Goal: Task Accomplishment & Management: Use online tool/utility

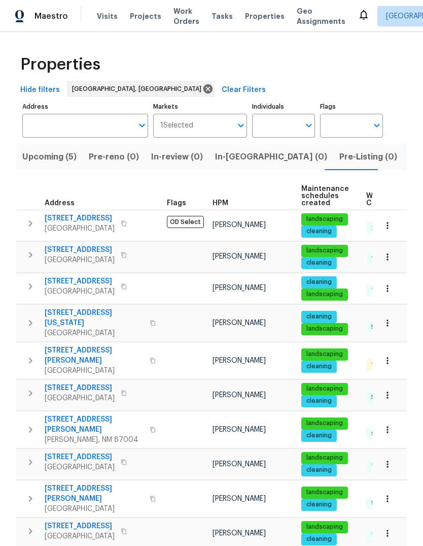
click at [251, 19] on span "Properties" at bounding box center [265, 16] width 40 height 10
click at [54, 158] on span "Upcoming (5)" at bounding box center [49, 157] width 54 height 14
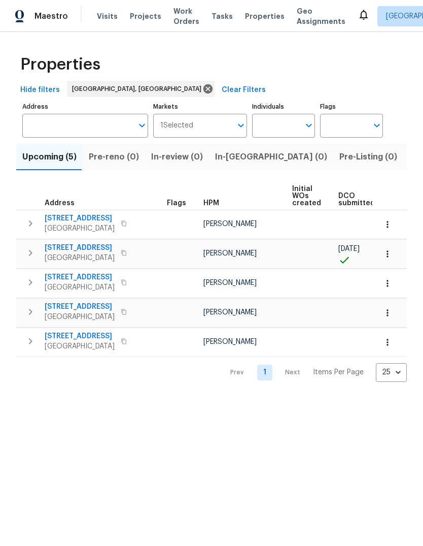
click at [79, 303] on span "9919 Teton Pl NW" at bounding box center [80, 307] width 70 height 10
click at [389, 224] on icon "button" at bounding box center [388, 224] width 10 height 10
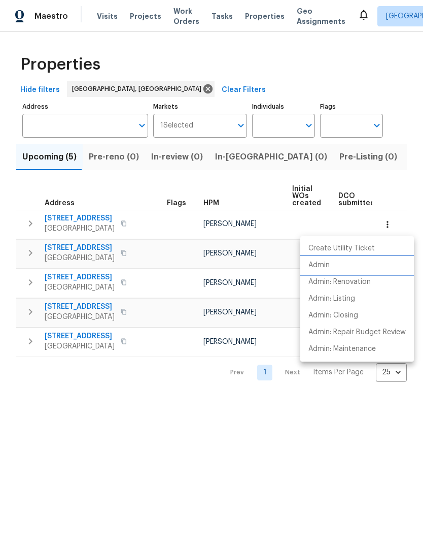
click at [321, 264] on p "Admin" at bounding box center [319, 265] width 21 height 11
click at [168, 451] on div at bounding box center [211, 273] width 423 height 546
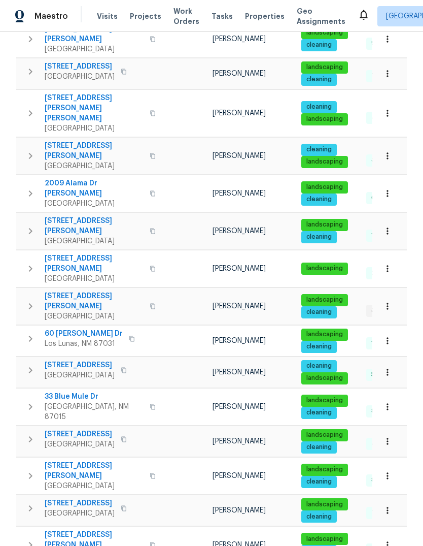
scroll to position [458, 0]
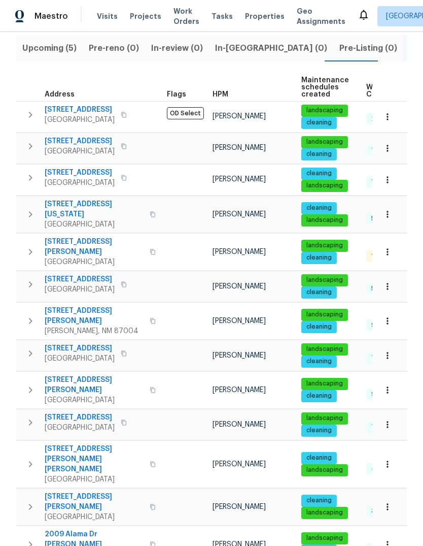
scroll to position [97, 0]
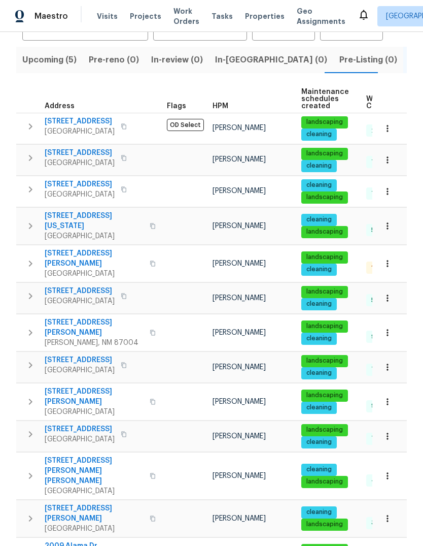
click at [360, 18] on icon at bounding box center [364, 15] width 8 height 10
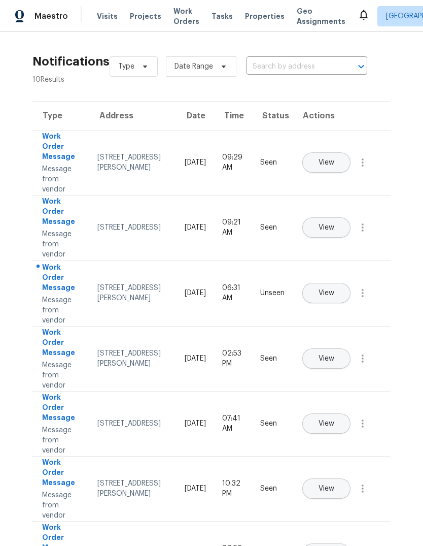
click at [344, 286] on button "View" at bounding box center [327, 293] width 48 height 20
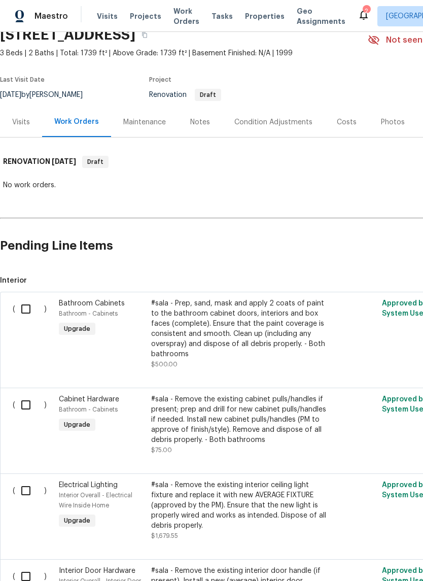
scroll to position [47, 0]
click at [203, 122] on div "Notes" at bounding box center [200, 122] width 20 height 10
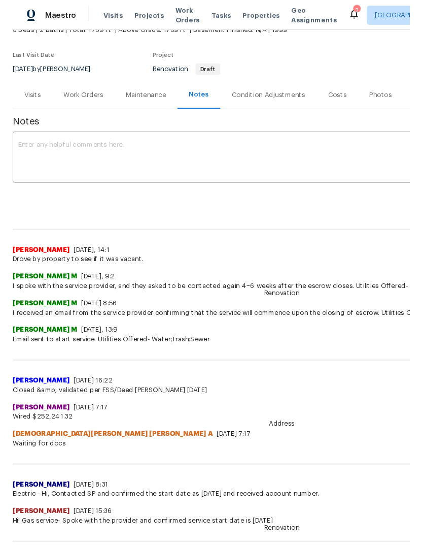
scroll to position [68, 0]
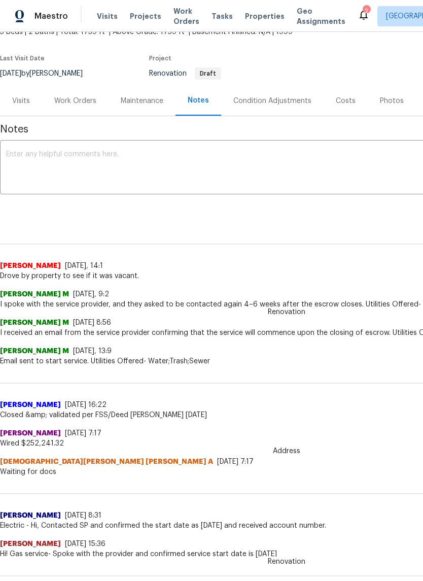
click at [18, 153] on textarea at bounding box center [286, 169] width 561 height 36
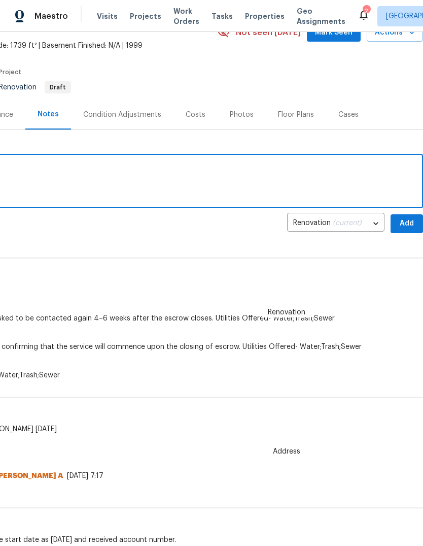
scroll to position [54, 150]
type textarea "Watching for DCO photos"
click at [397, 231] on button "Add" at bounding box center [407, 223] width 32 height 19
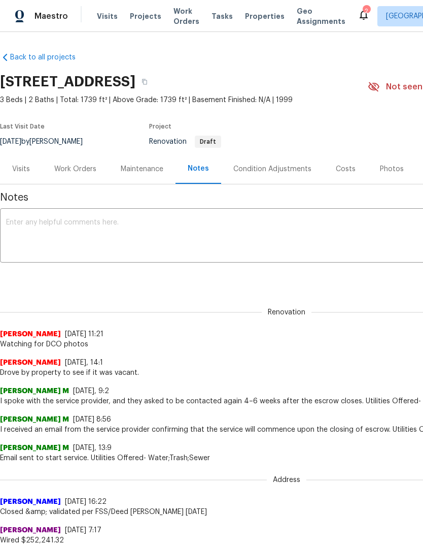
scroll to position [0, 0]
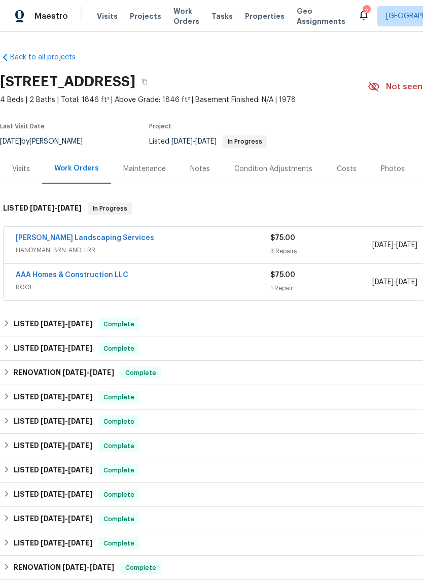
click at [109, 278] on link "AAA Homes & Construction LLC" at bounding box center [72, 275] width 113 height 7
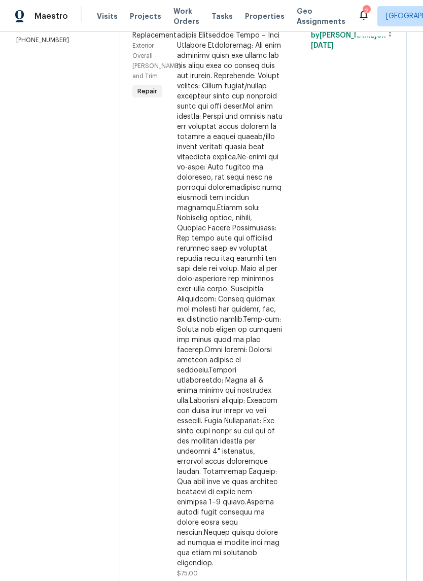
scroll to position [192, 0]
click at [227, 263] on div at bounding box center [230, 295] width 106 height 548
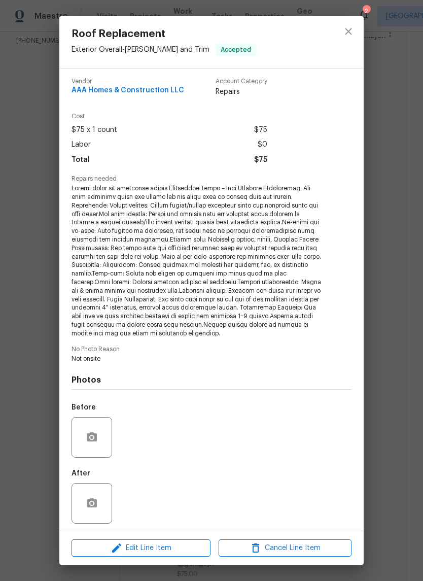
scroll to position [2, 0]
click at [349, 34] on icon "close" at bounding box center [349, 31] width 12 height 12
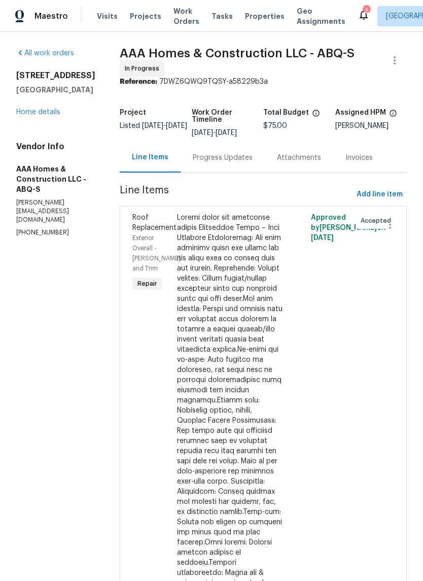
scroll to position [0, 0]
click at [220, 158] on div "Progress Updates" at bounding box center [223, 158] width 60 height 10
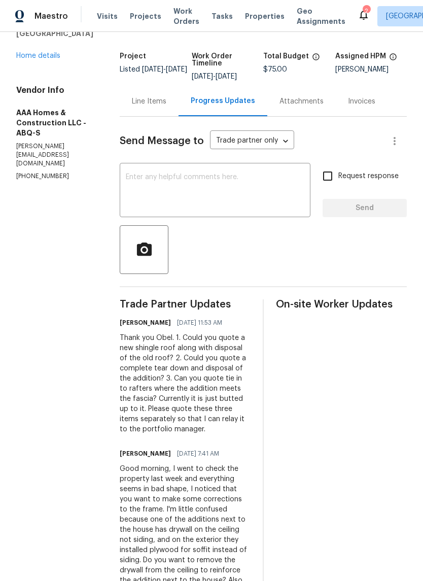
scroll to position [59, 0]
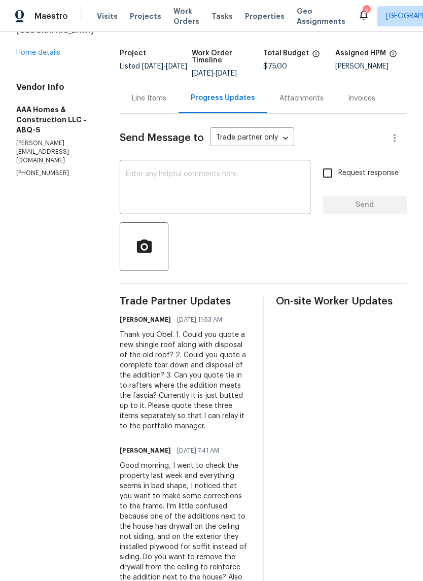
click at [143, 97] on div "Line Items" at bounding box center [149, 98] width 35 height 10
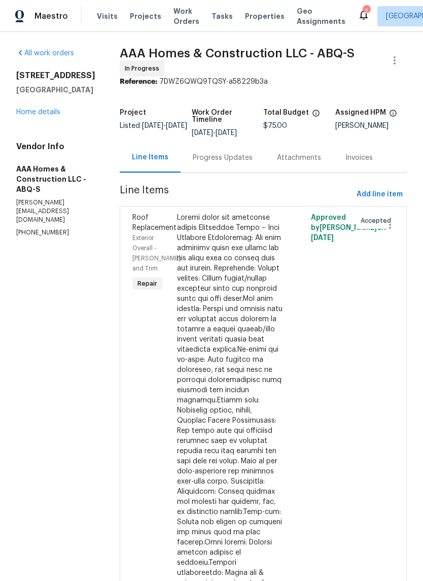
click at [182, 225] on div at bounding box center [230, 487] width 106 height 548
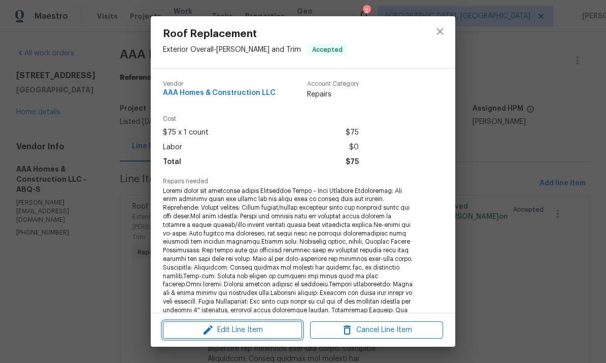
click at [262, 326] on span "Edit Line Item" at bounding box center [232, 330] width 133 height 13
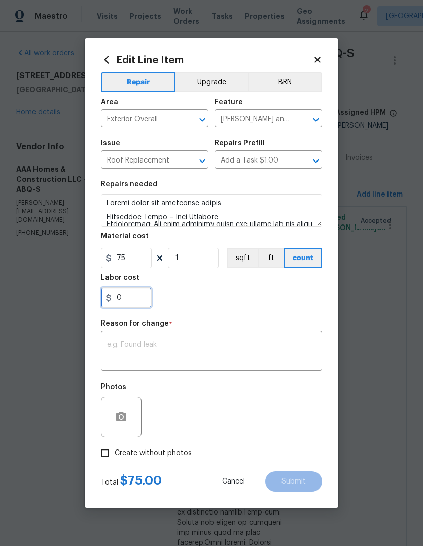
click at [131, 300] on input "0" at bounding box center [126, 297] width 51 height 20
type input "75"
click at [249, 291] on div "75" at bounding box center [211, 297] width 221 height 20
click at [129, 336] on div "x ​" at bounding box center [211, 352] width 221 height 38
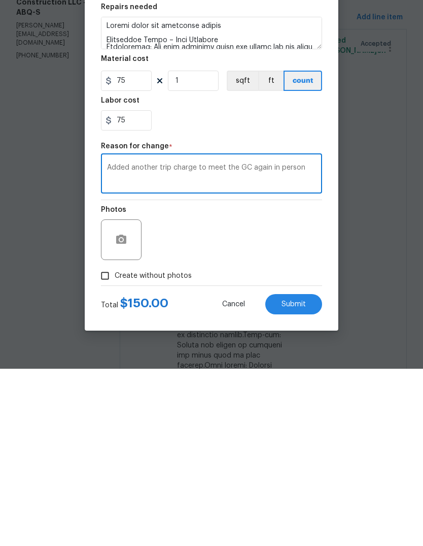
type textarea "Added another trip charge to meet the GC again in person"
click at [106, 443] on input "Create without photos" at bounding box center [104, 452] width 19 height 19
checkbox input "true"
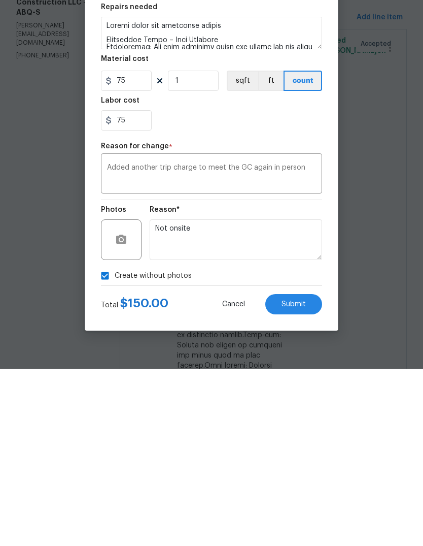
scroll to position [38, 0]
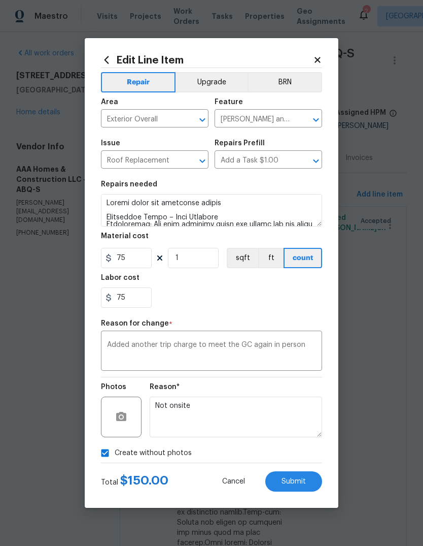
click at [296, 482] on span "Submit" at bounding box center [294, 482] width 24 height 8
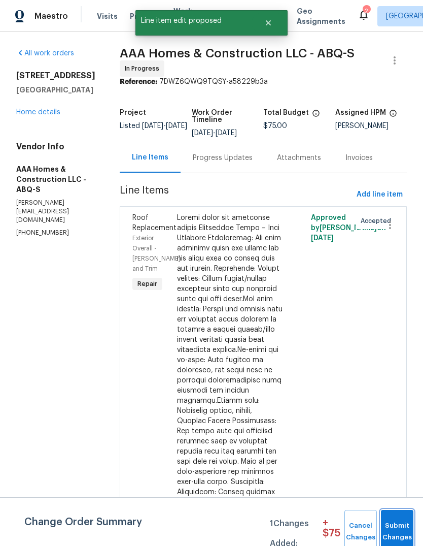
click at [400, 523] on span "Submit Changes" at bounding box center [397, 531] width 22 height 23
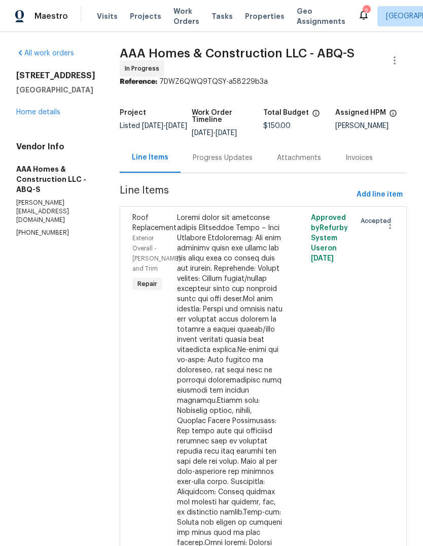
click at [226, 153] on div "Progress Updates" at bounding box center [223, 158] width 60 height 10
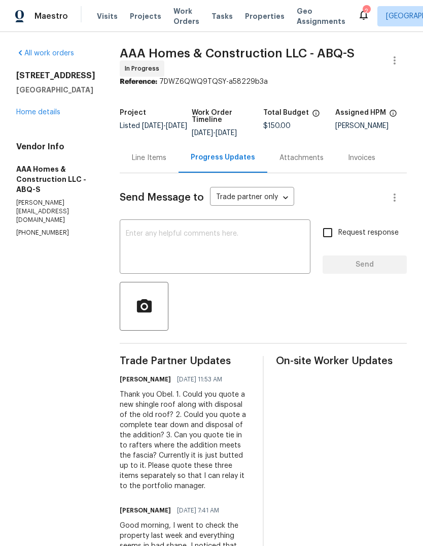
click at [140, 230] on textarea at bounding box center [215, 248] width 179 height 36
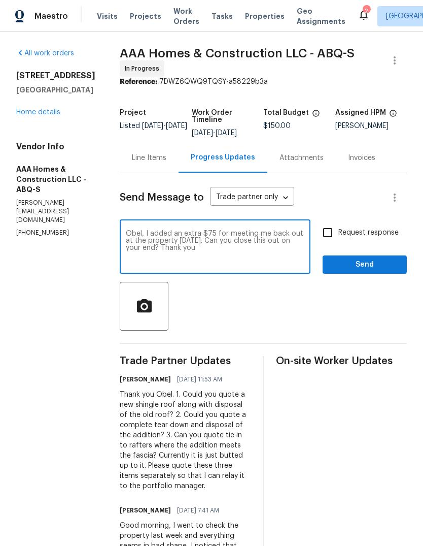
type textarea "Obel, I added an extra $75 for meeting me back out at the property today. Can y…"
click at [324, 233] on input "Request response" at bounding box center [327, 232] width 21 height 21
checkbox input "true"
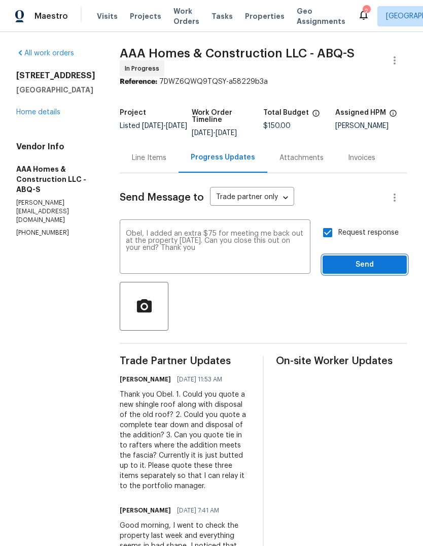
click at [380, 264] on span "Send" at bounding box center [365, 264] width 68 height 13
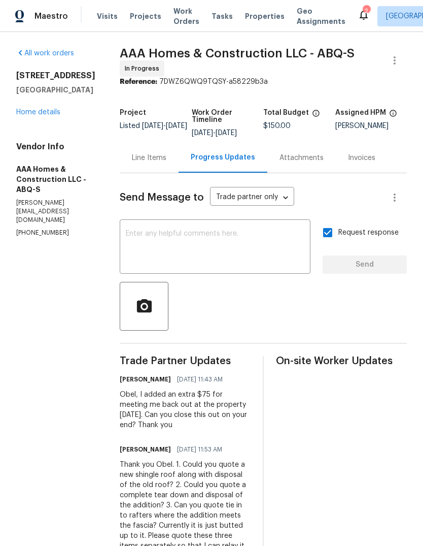
click at [141, 158] on div "Line Items" at bounding box center [149, 158] width 35 height 10
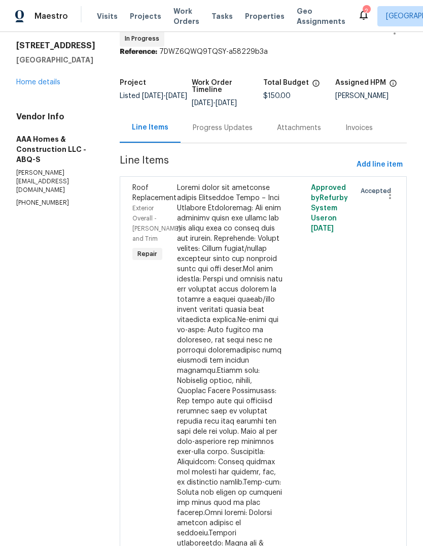
scroll to position [28, 0]
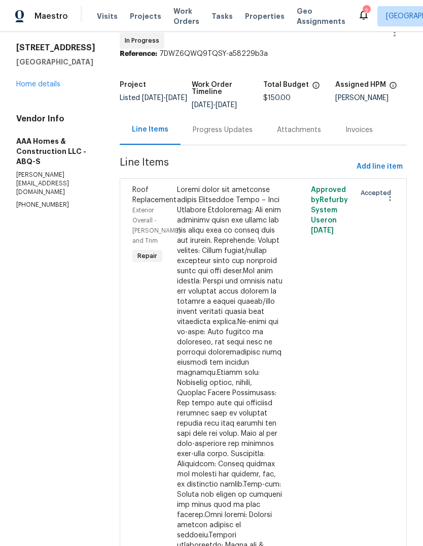
click at [358, 12] on icon at bounding box center [364, 15] width 12 height 12
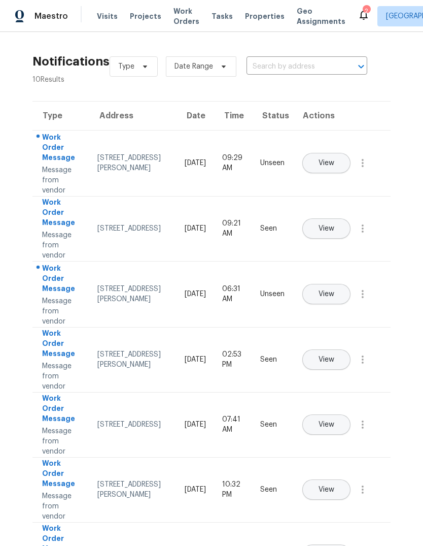
click at [335, 159] on span "View" at bounding box center [327, 163] width 16 height 8
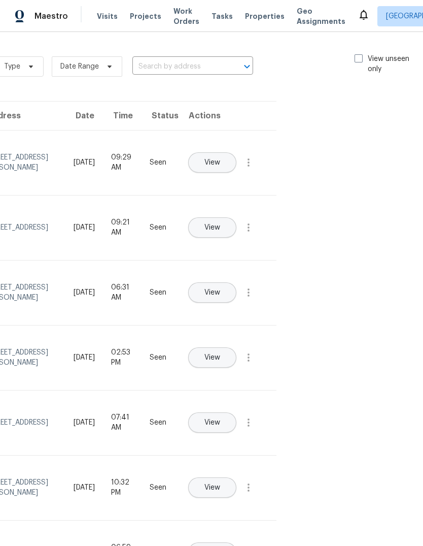
scroll to position [0, 114]
click at [357, 57] on span at bounding box center [359, 58] width 8 height 8
click at [357, 57] on input "View unseen only" at bounding box center [358, 57] width 7 height 7
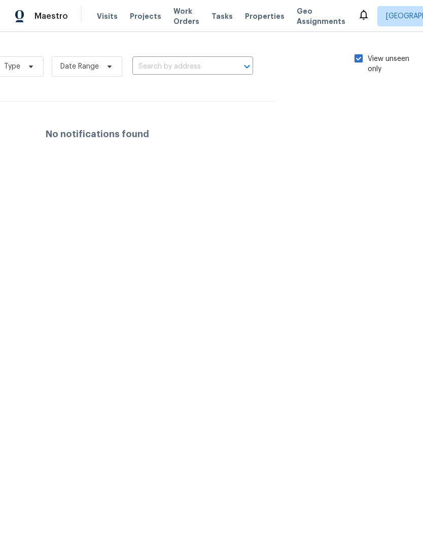
click at [355, 59] on span at bounding box center [359, 58] width 8 height 8
click at [355, 59] on input "View unseen only" at bounding box center [358, 57] width 7 height 7
checkbox input "false"
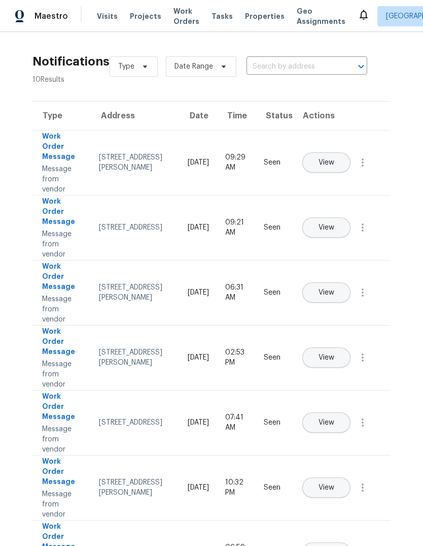
scroll to position [0, 0]
click at [181, 21] on span "Work Orders" at bounding box center [187, 16] width 26 height 20
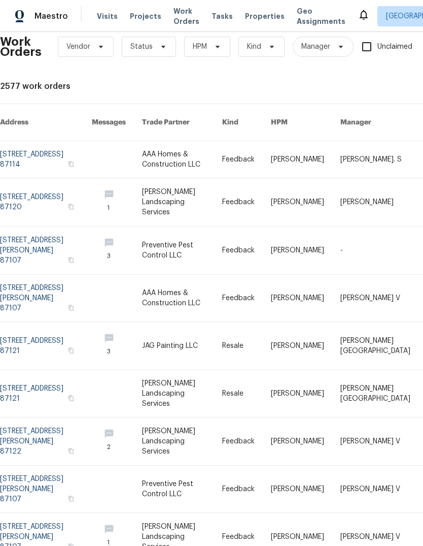
scroll to position [16, 0]
click at [41, 155] on link at bounding box center [46, 159] width 92 height 37
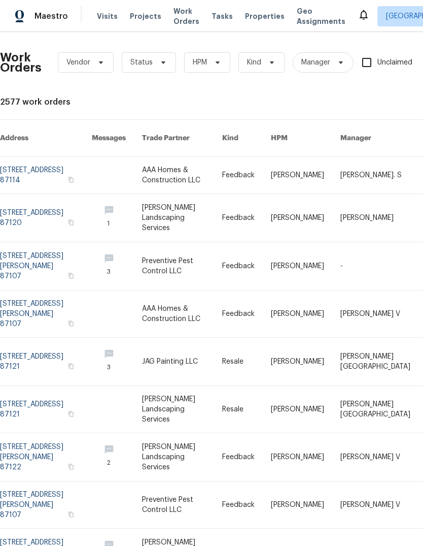
click at [25, 213] on link at bounding box center [46, 218] width 92 height 48
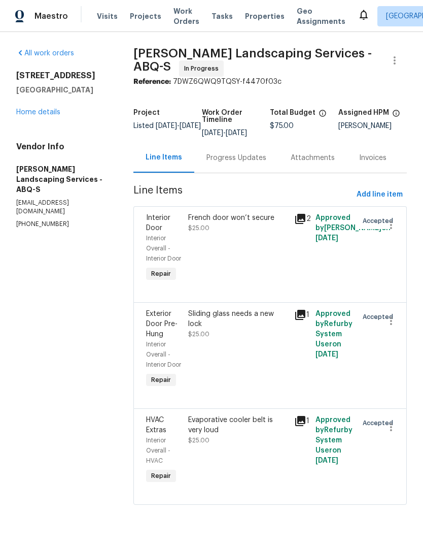
scroll to position [20, 0]
click at [239, 153] on div "Progress Updates" at bounding box center [237, 158] width 60 height 10
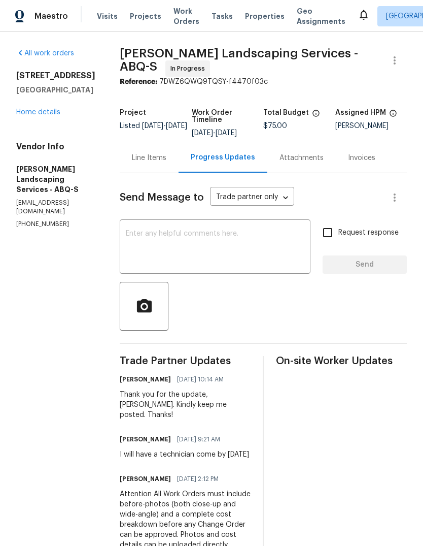
click at [174, 14] on span "Work Orders" at bounding box center [187, 16] width 26 height 20
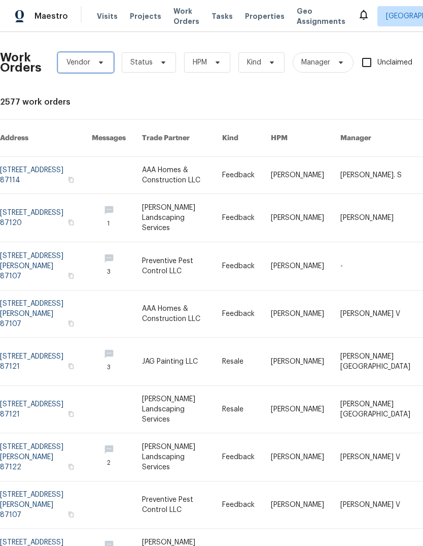
click at [97, 60] on icon at bounding box center [101, 62] width 8 height 8
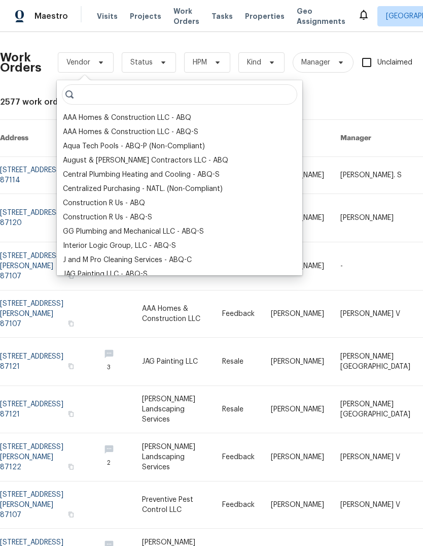
click at [147, 158] on div "August & [PERSON_NAME] Contractors LLC - ABQ" at bounding box center [145, 160] width 165 height 10
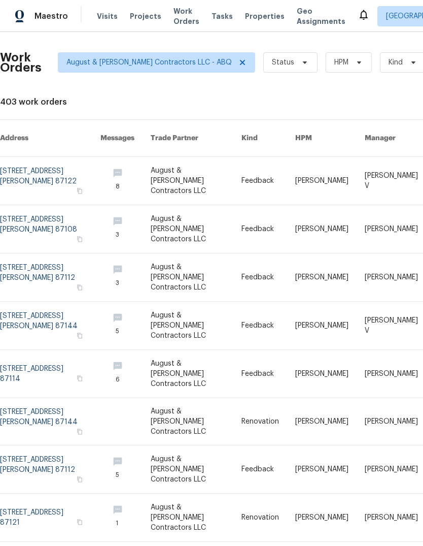
click at [41, 172] on link at bounding box center [50, 181] width 101 height 48
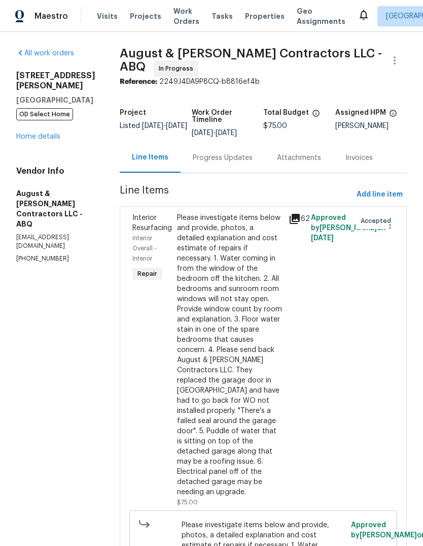
click at [229, 150] on div "Progress Updates" at bounding box center [223, 158] width 84 height 30
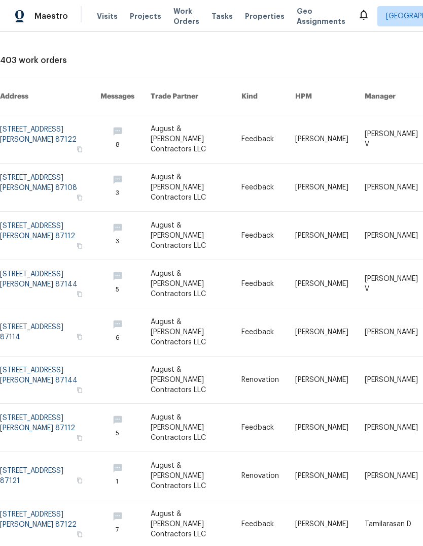
scroll to position [43, 0]
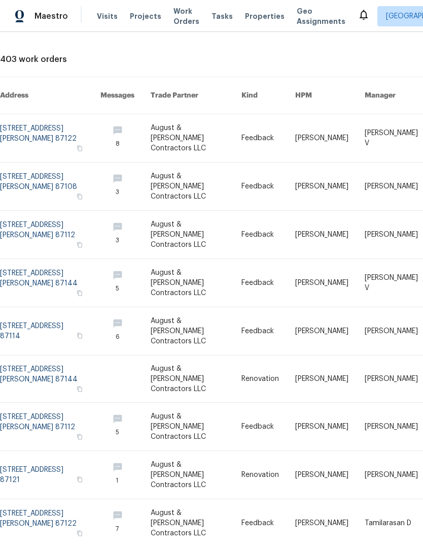
click at [48, 217] on link at bounding box center [50, 235] width 101 height 48
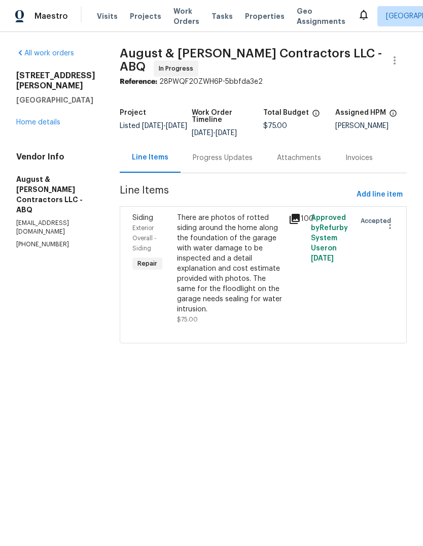
click at [234, 157] on div "Progress Updates" at bounding box center [223, 158] width 60 height 10
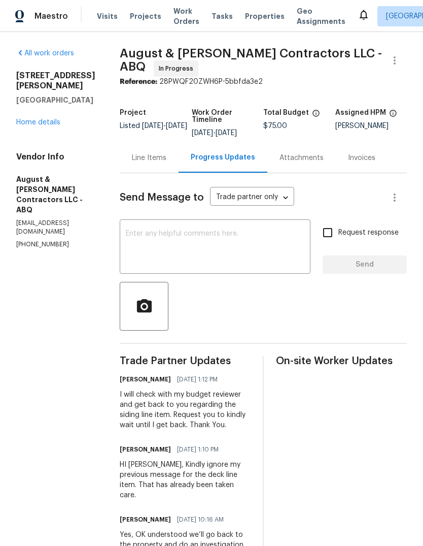
click at [251, 11] on span "Properties" at bounding box center [265, 16] width 40 height 10
